Goal: Transaction & Acquisition: Book appointment/travel/reservation

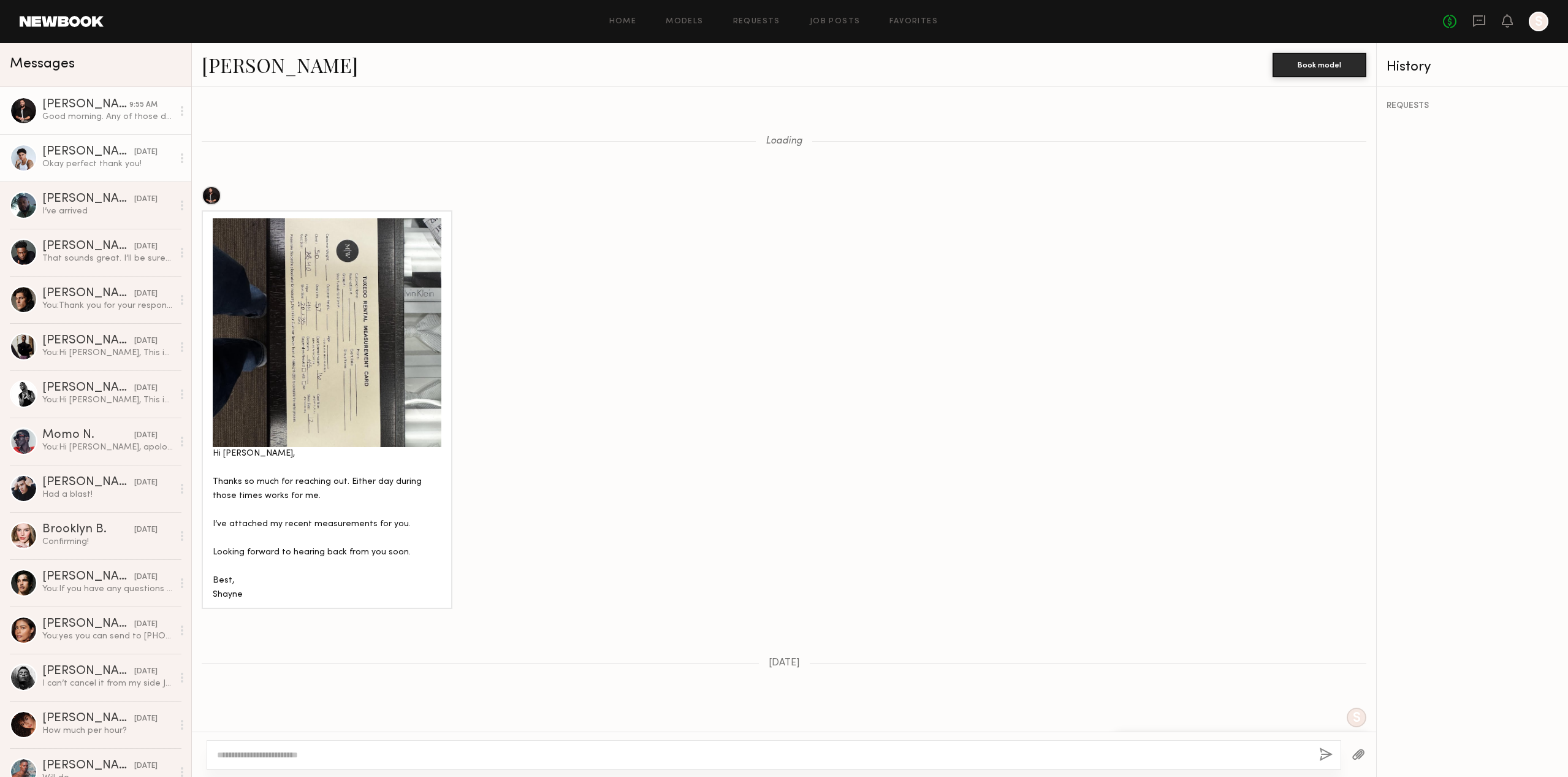
scroll to position [738, 0]
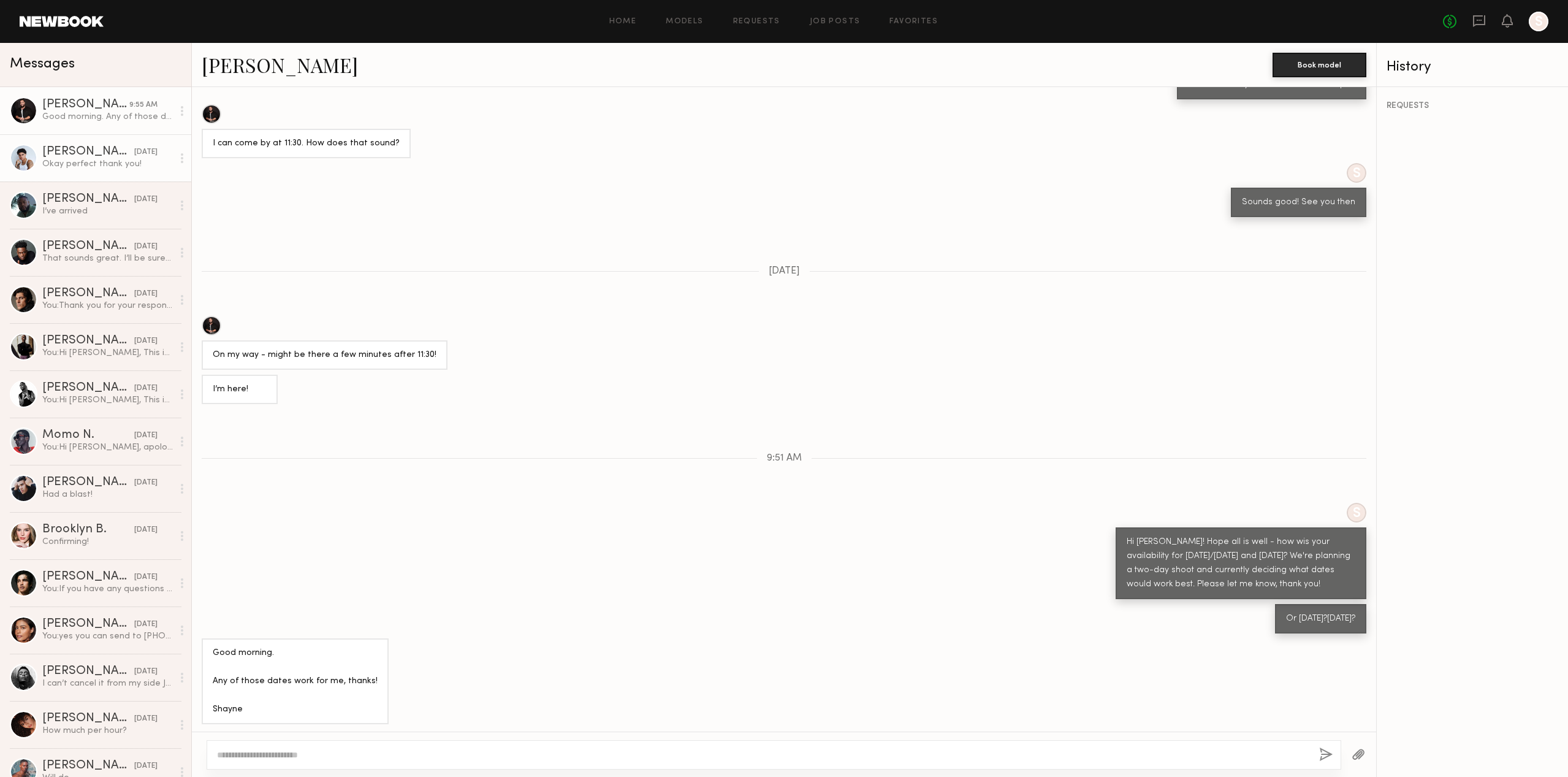
click at [95, 150] on div "[PERSON_NAME]" at bounding box center [88, 152] width 92 height 12
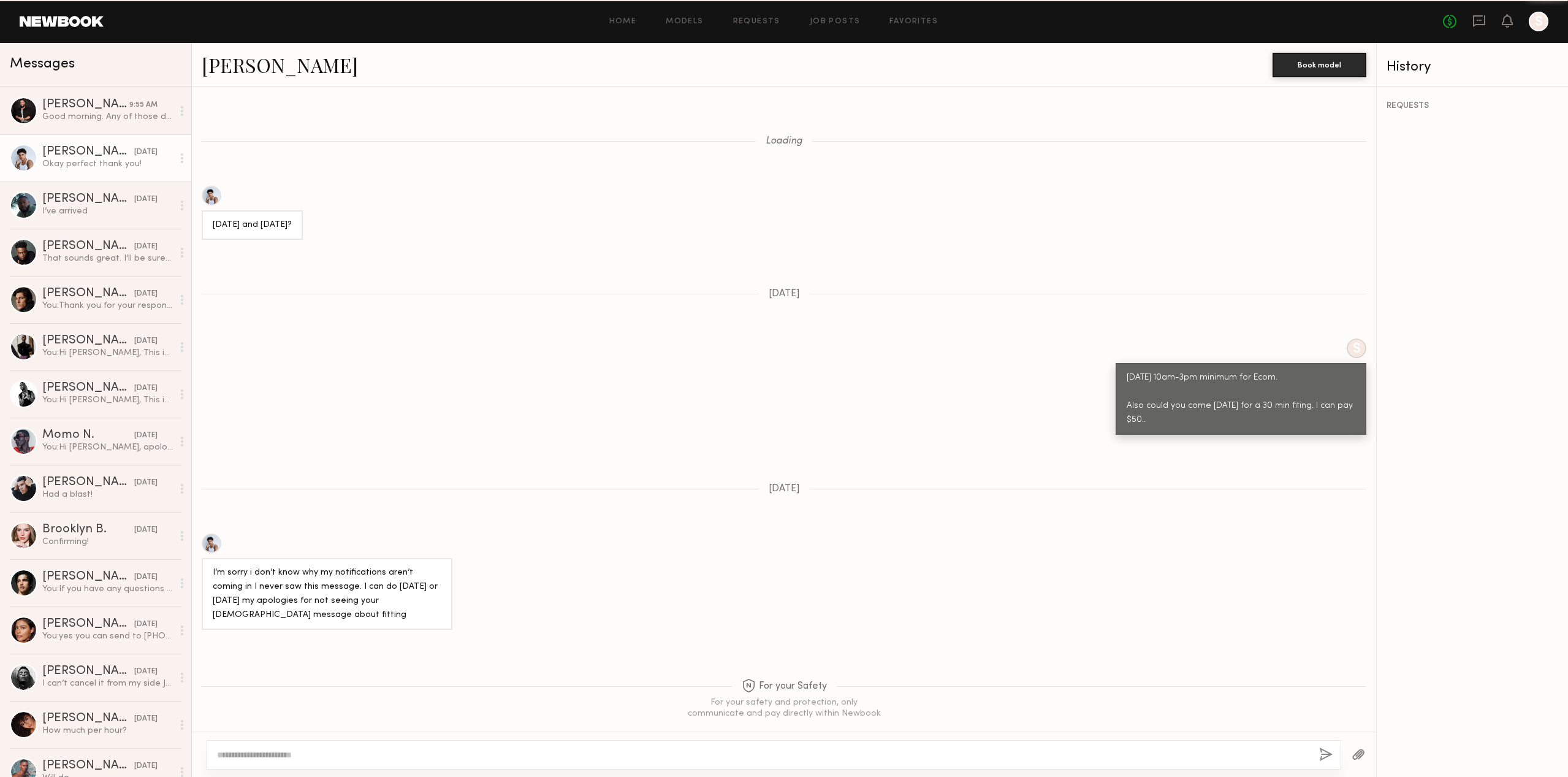
scroll to position [1007, 0]
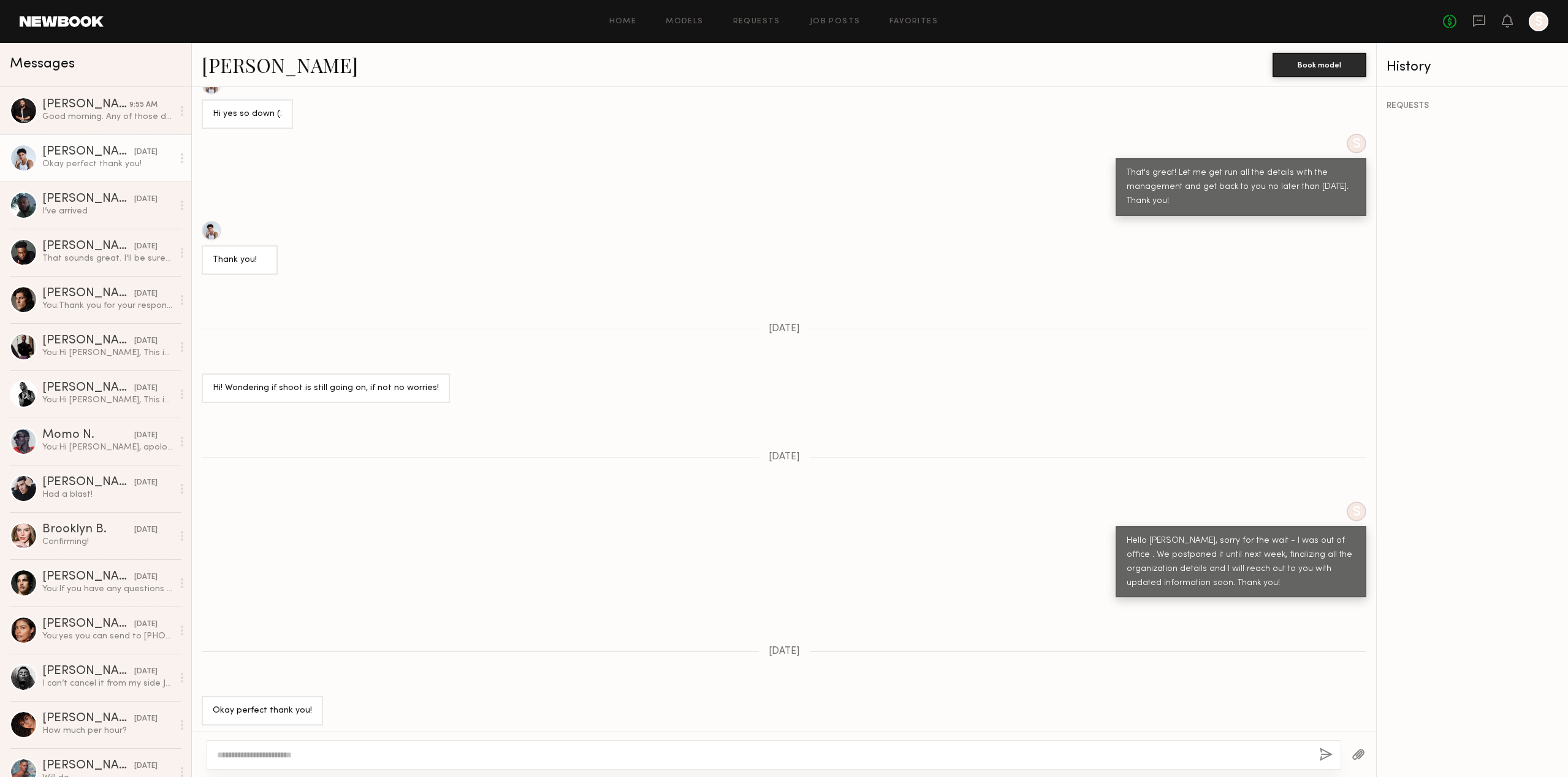
click at [220, 70] on link "Kjay W." at bounding box center [279, 65] width 156 height 26
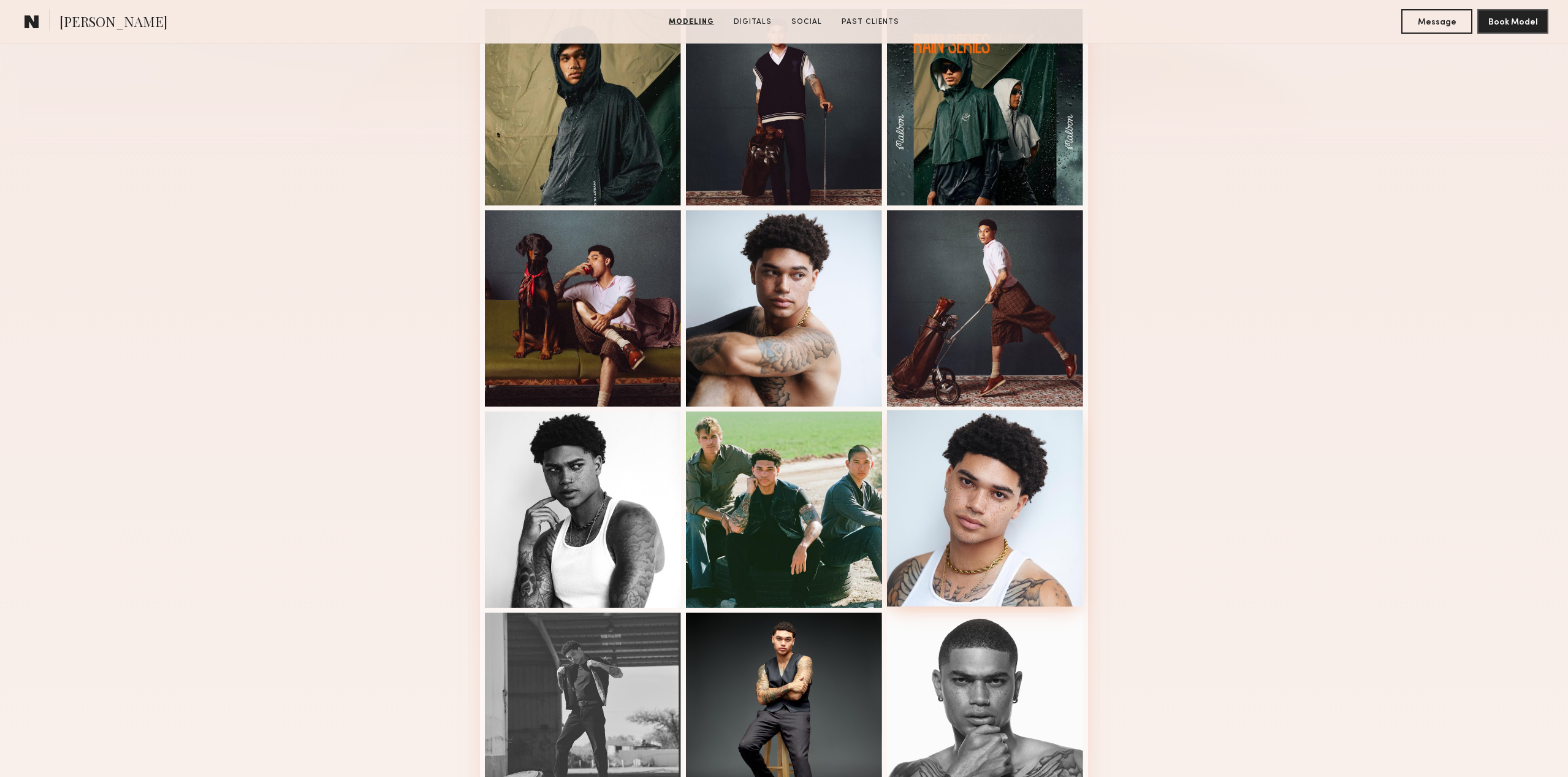
scroll to position [352, 0]
click at [979, 506] on div at bounding box center [985, 509] width 196 height 196
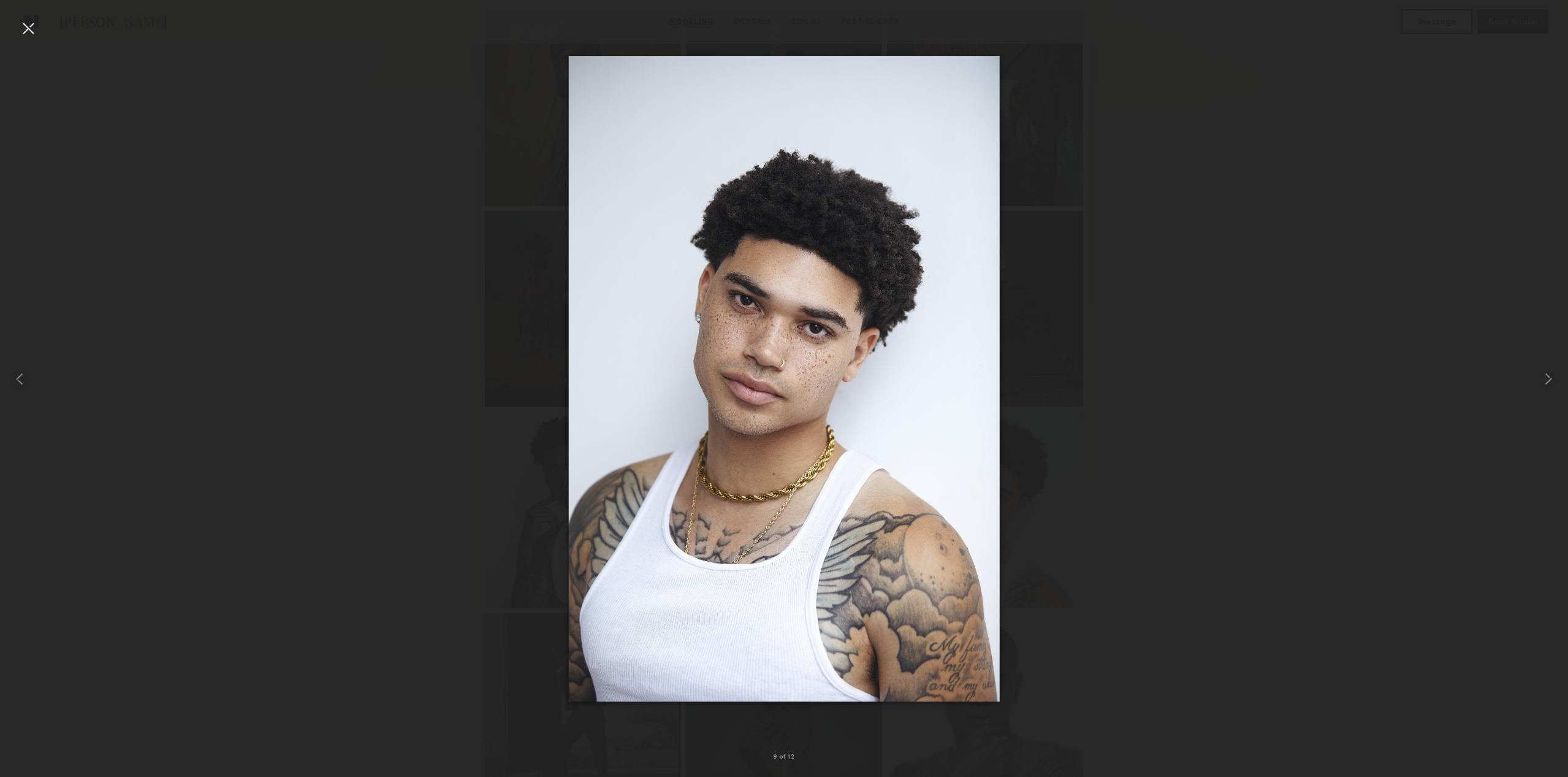
click at [1044, 375] on div at bounding box center [784, 379] width 1568 height 718
click at [27, 29] on div at bounding box center [28, 28] width 20 height 20
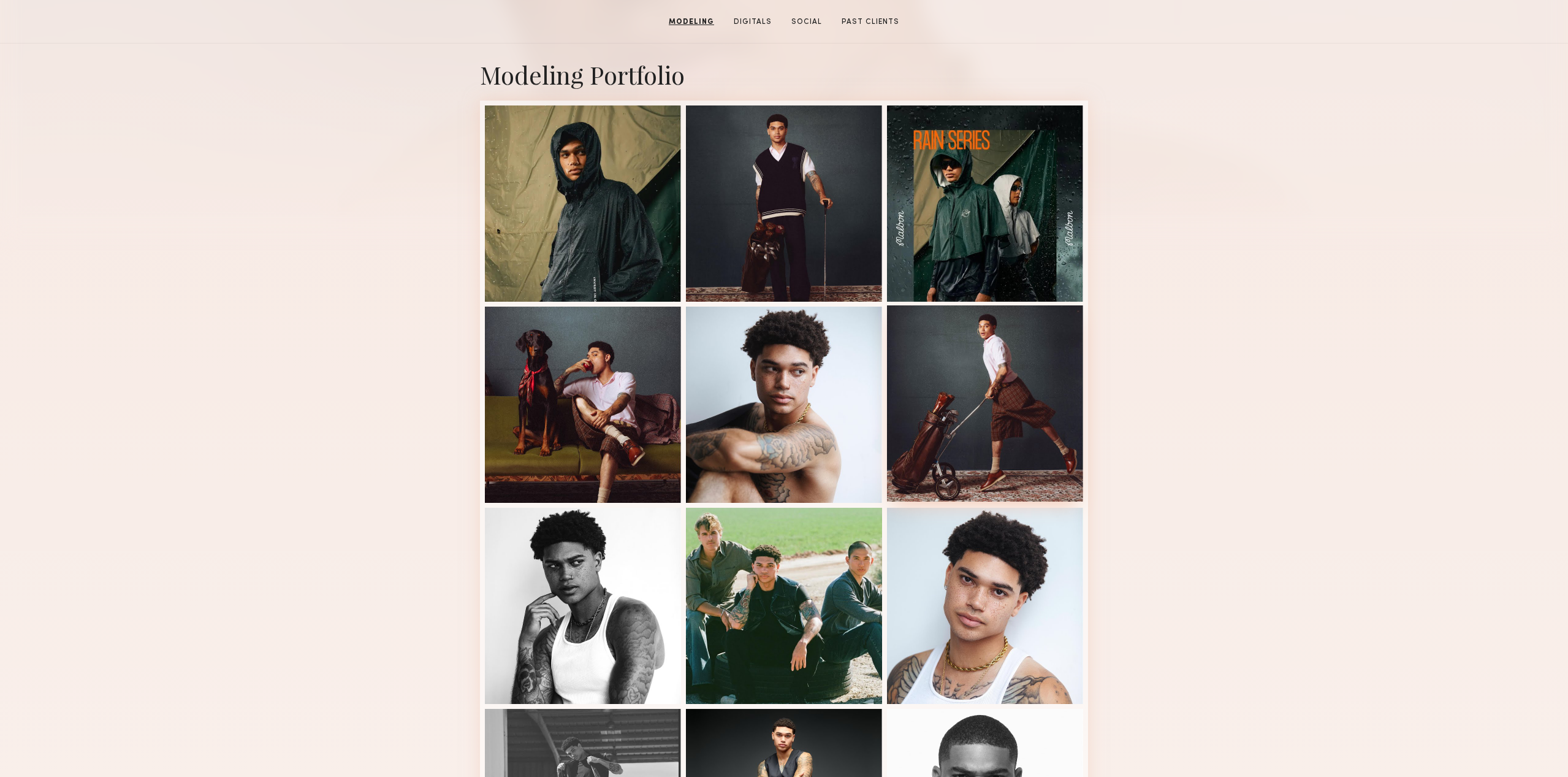
scroll to position [196, 0]
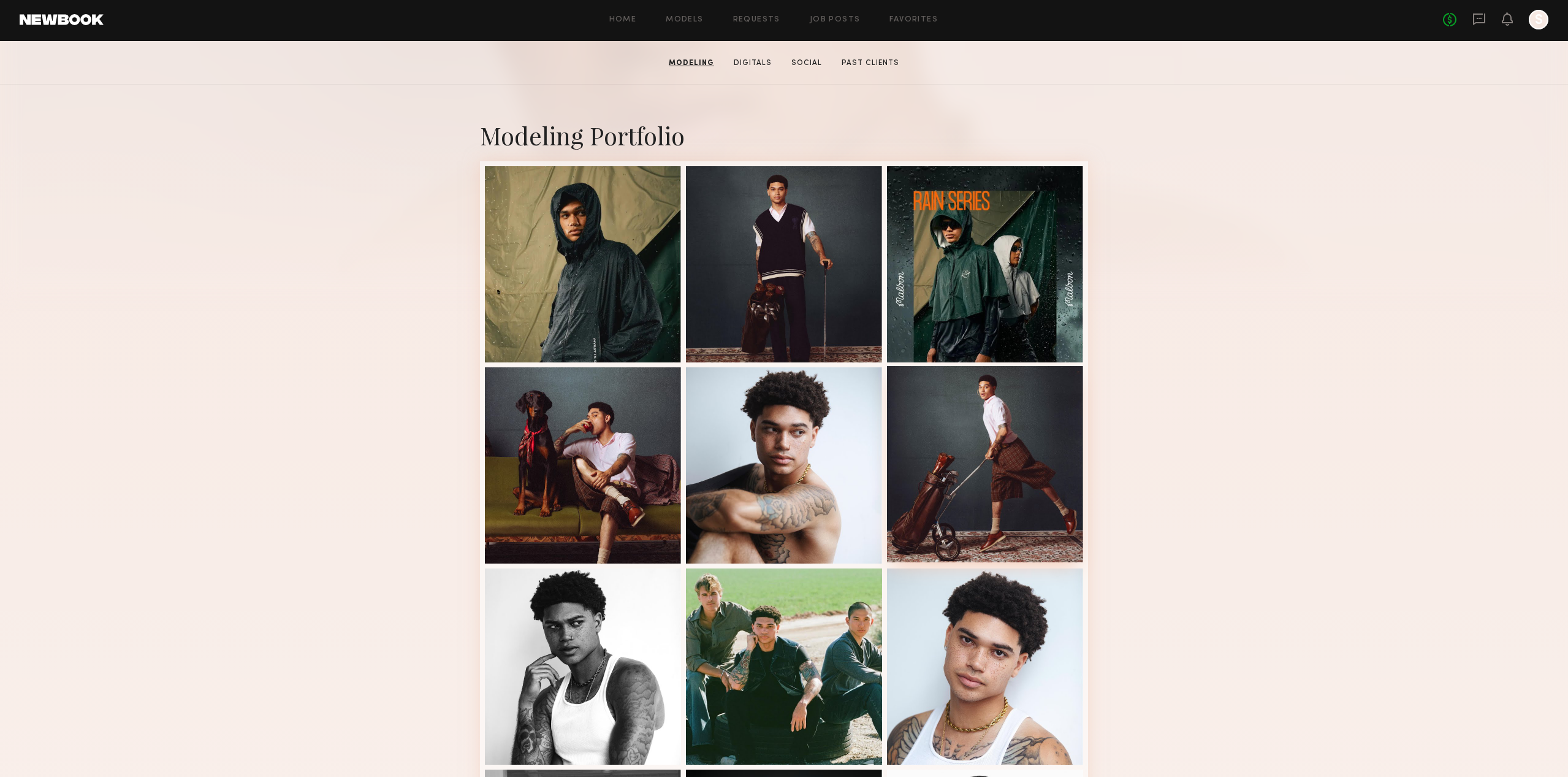
click at [1004, 474] on div at bounding box center [985, 464] width 196 height 196
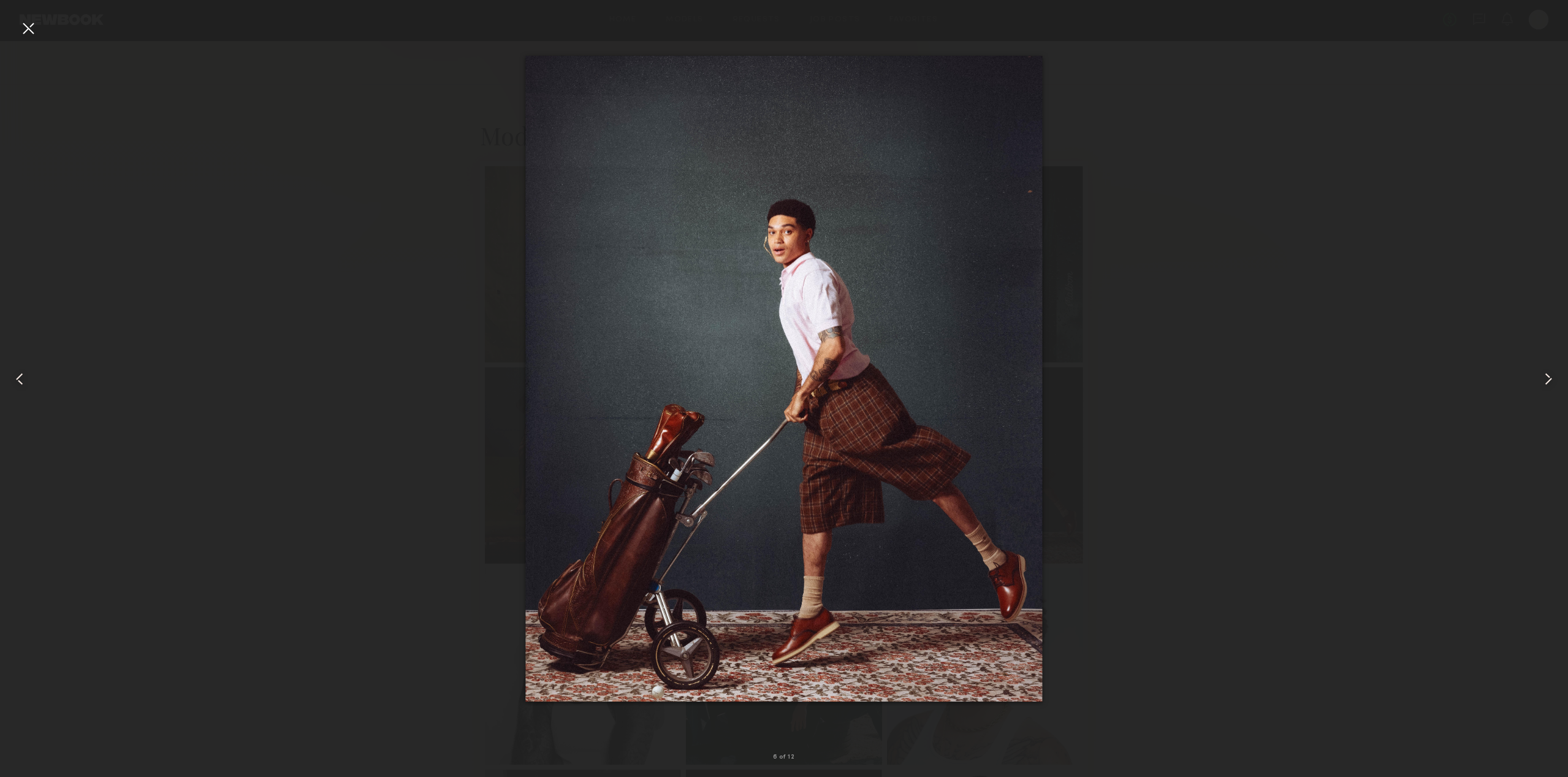
click at [1225, 462] on div at bounding box center [784, 379] width 1568 height 718
click at [29, 29] on div at bounding box center [28, 28] width 20 height 20
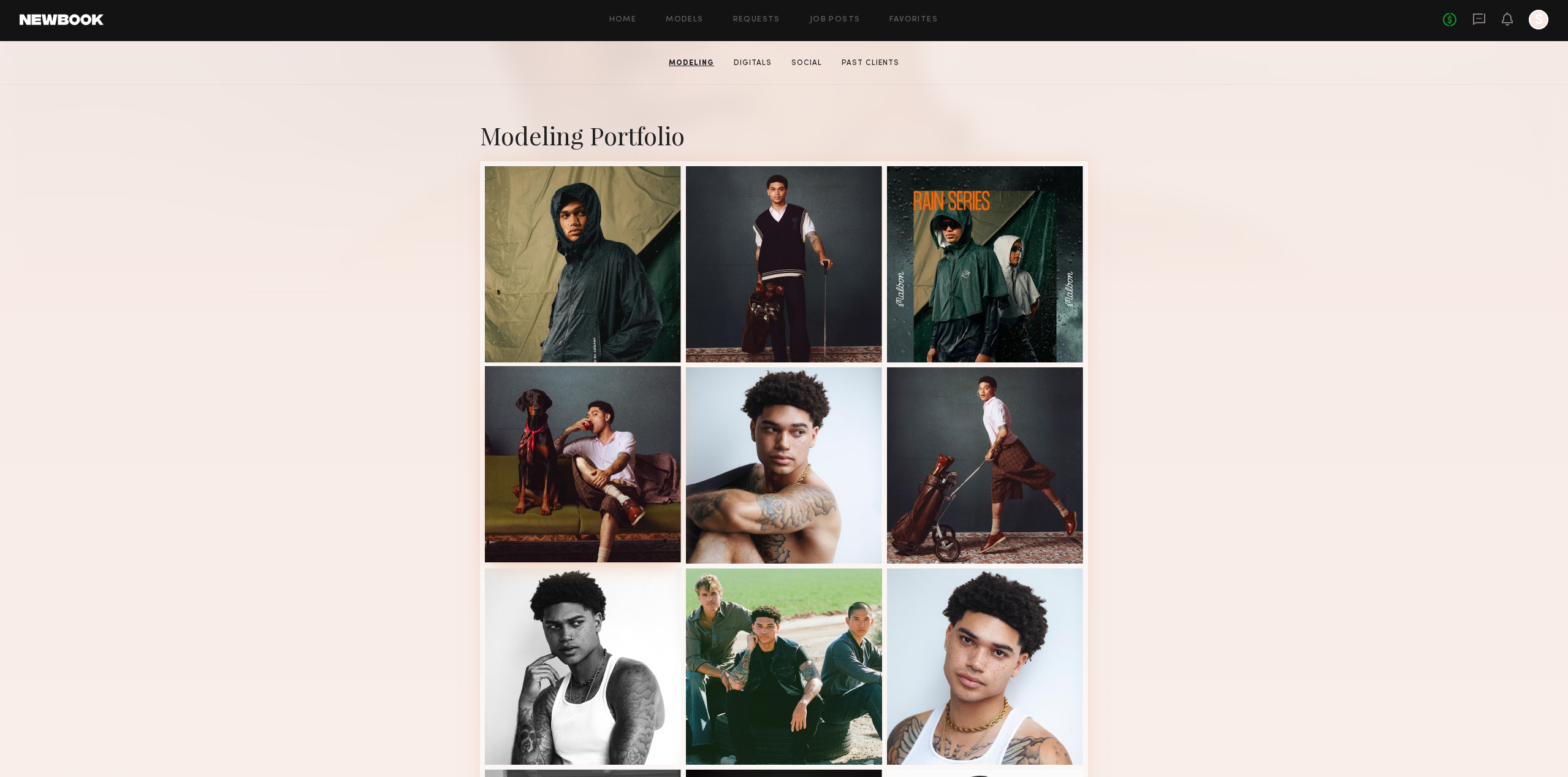
click at [575, 513] on div at bounding box center [583, 464] width 196 height 196
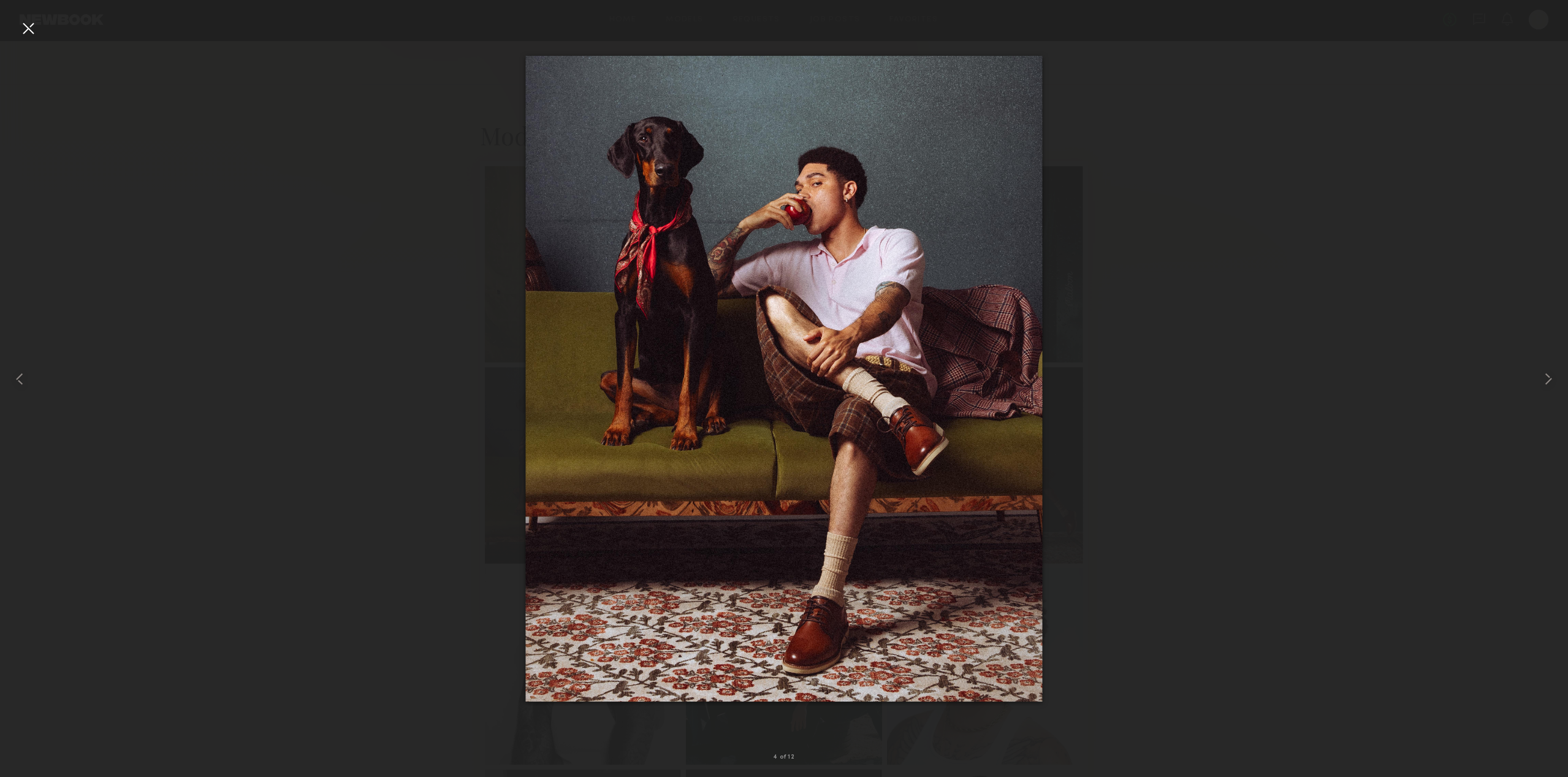
scroll to position [198, 0]
click at [852, 223] on img at bounding box center [783, 379] width 517 height 646
drag, startPoint x: 268, startPoint y: 21, endPoint x: 76, endPoint y: 3, distance: 192.8
click at [268, 21] on div at bounding box center [784, 379] width 1568 height 718
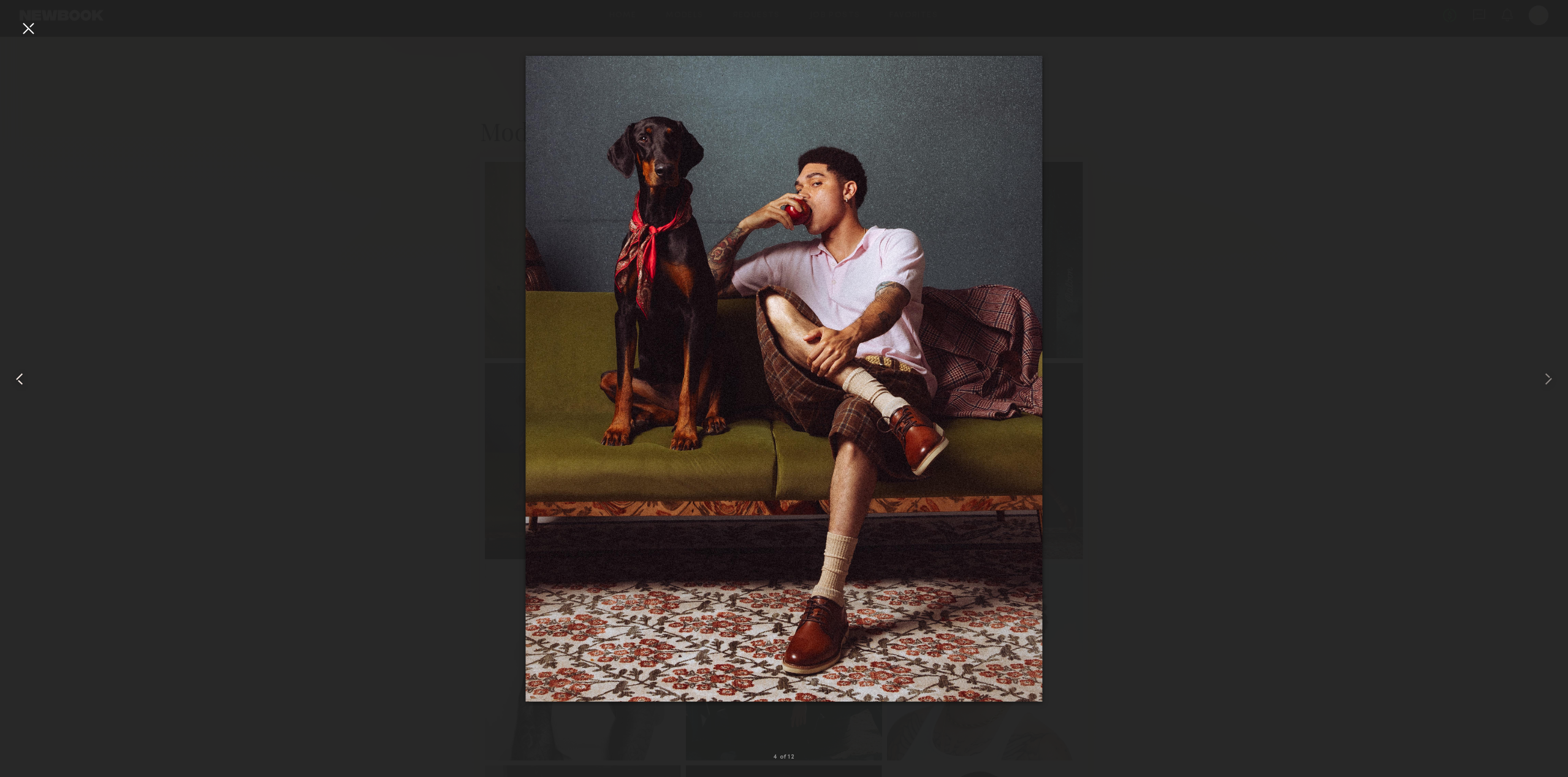
click at [17, 23] on div at bounding box center [31, 379] width 63 height 718
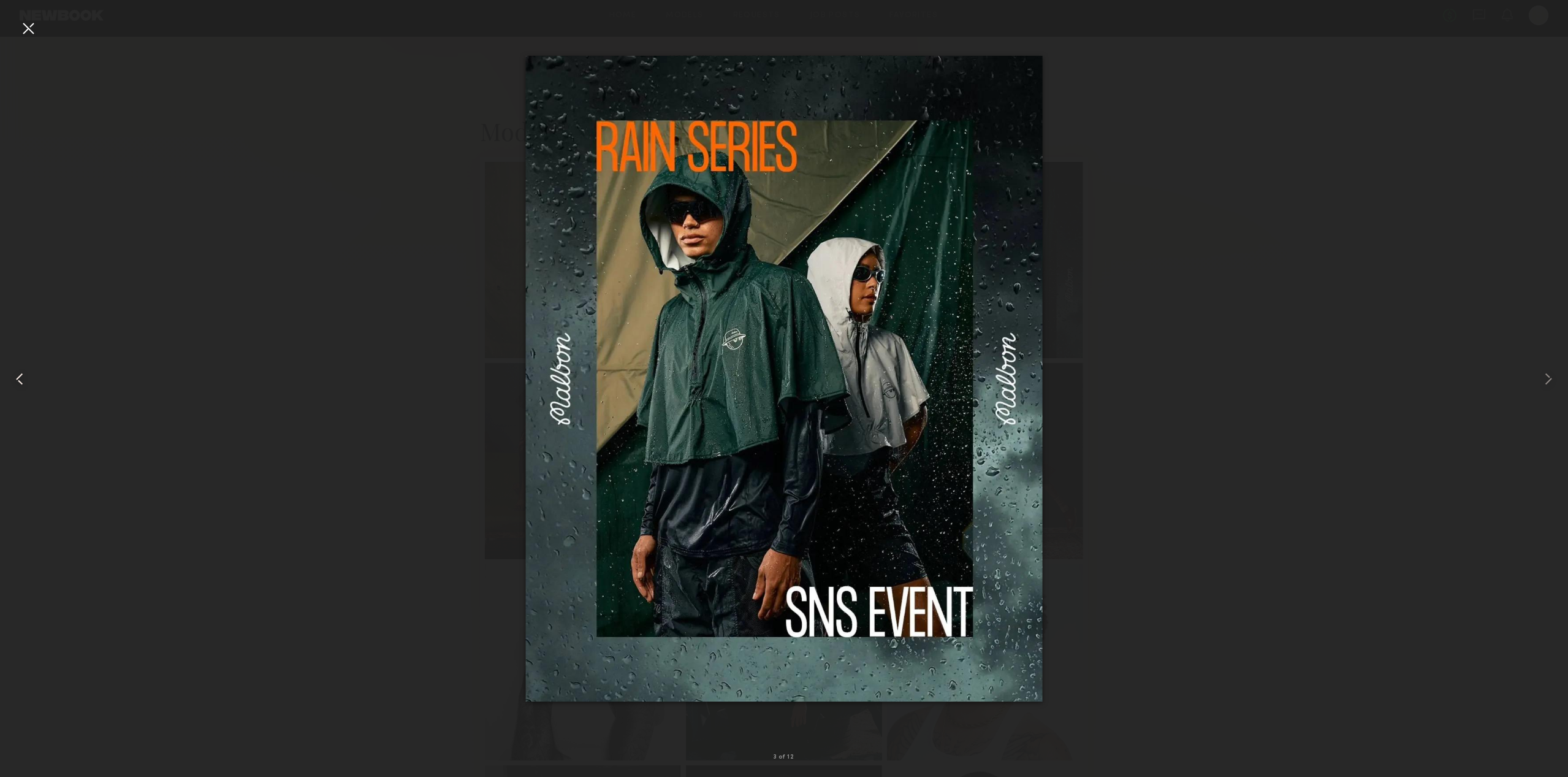
click at [40, 29] on div at bounding box center [31, 379] width 63 height 718
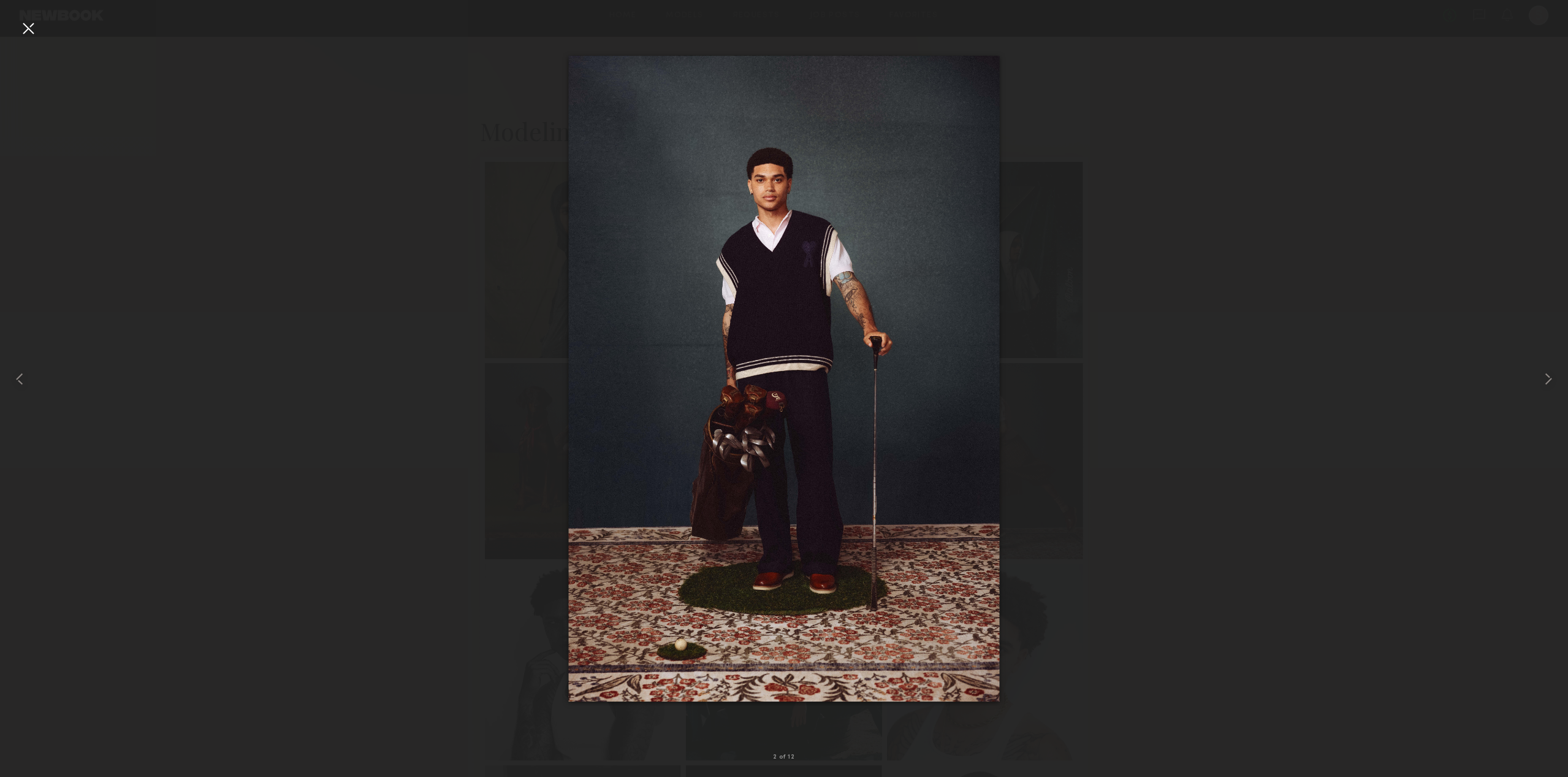
click at [28, 24] on div at bounding box center [28, 28] width 20 height 20
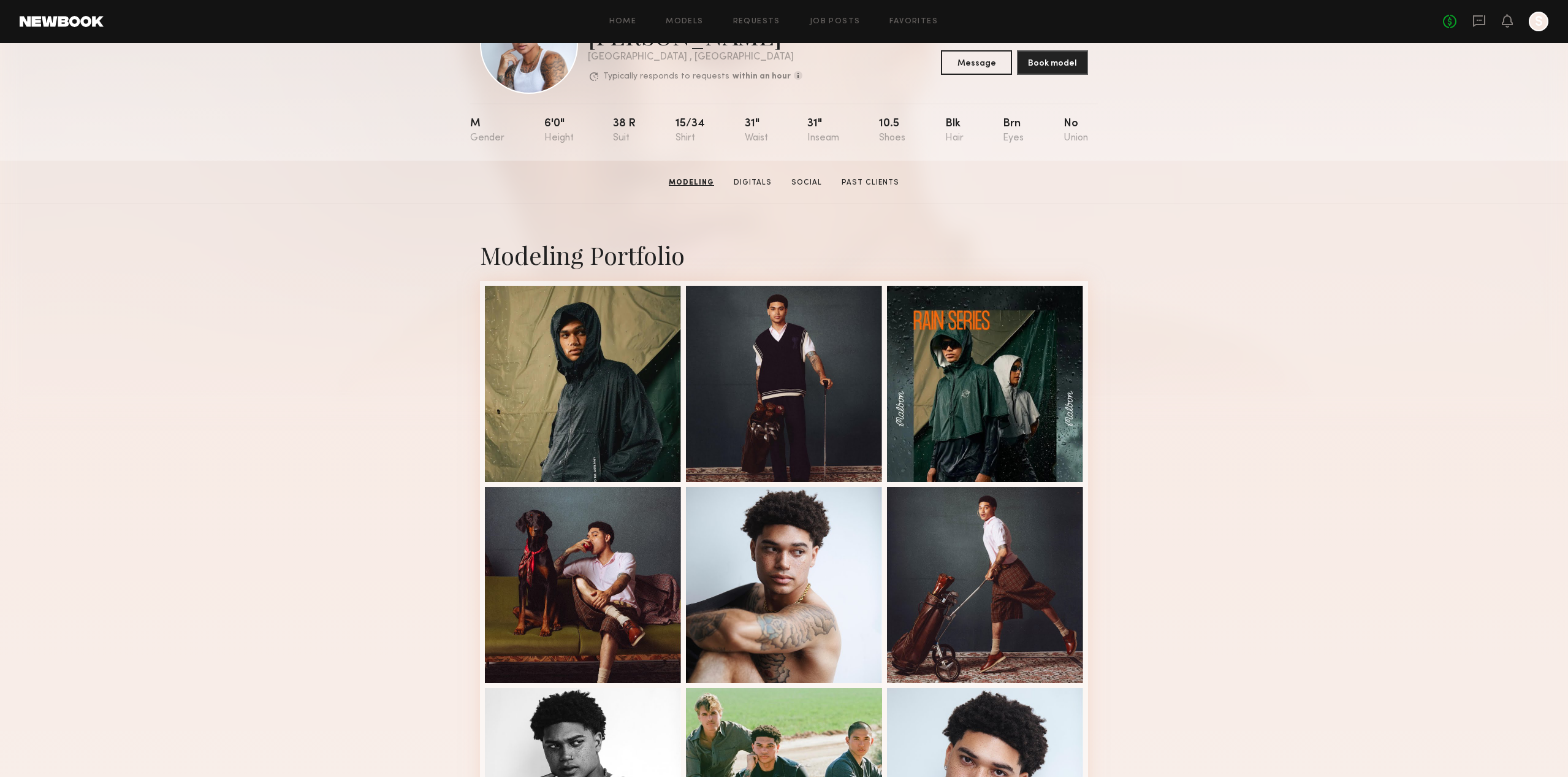
scroll to position [0, 0]
